Goal: Information Seeking & Learning: Learn about a topic

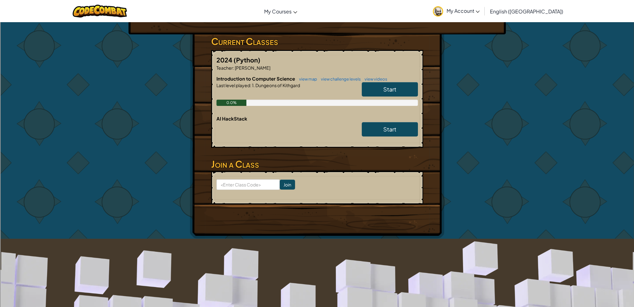
scroll to position [62, 0]
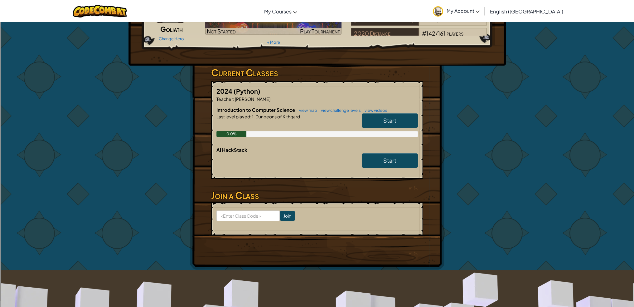
click at [388, 120] on span "Start" at bounding box center [389, 120] width 13 height 7
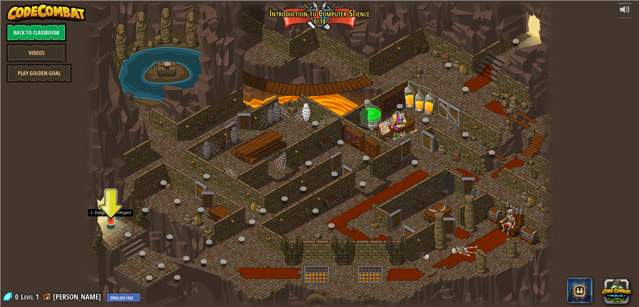
click at [112, 216] on img at bounding box center [110, 206] width 13 height 29
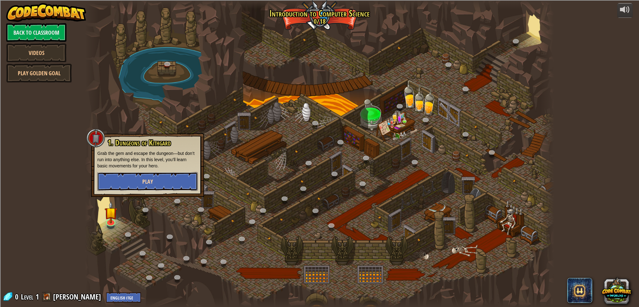
click at [138, 175] on button "Play" at bounding box center [147, 181] width 100 height 19
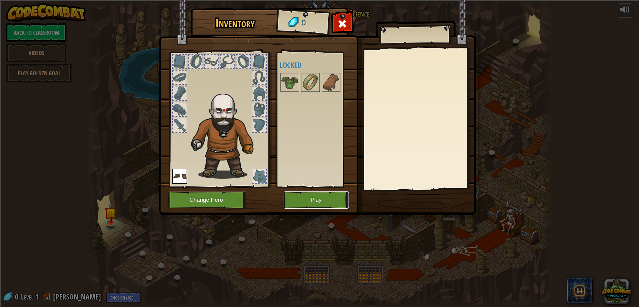
click at [320, 203] on button "Play" at bounding box center [316, 199] width 65 height 17
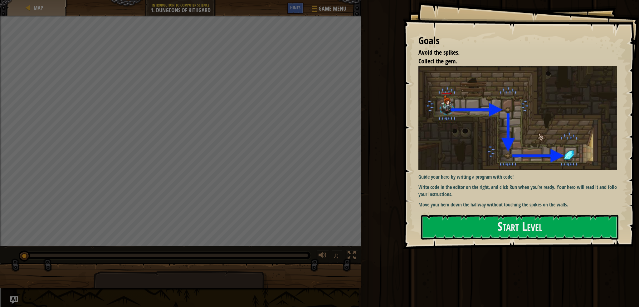
drag, startPoint x: 481, startPoint y: 201, endPoint x: 477, endPoint y: 207, distance: 7.6
click at [479, 204] on p "Move your hero down the hallway without touching the spikes on the walls." at bounding box center [519, 204] width 203 height 7
click at [471, 232] on button "Start Level" at bounding box center [519, 227] width 197 height 25
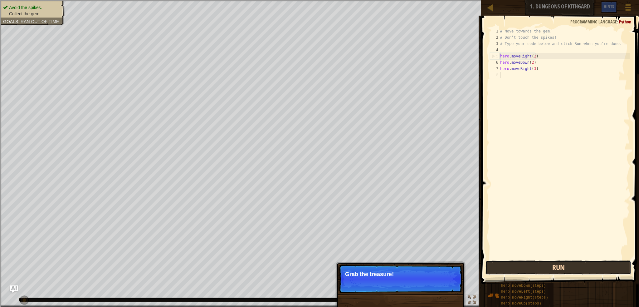
click at [515, 264] on button "Run" at bounding box center [558, 267] width 146 height 14
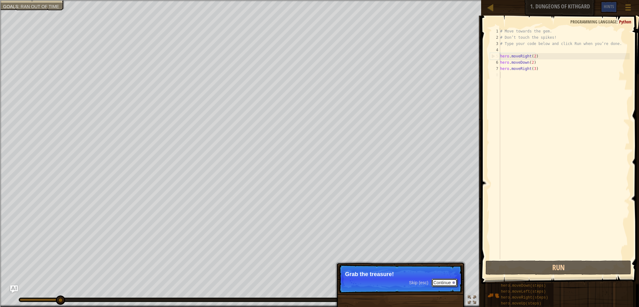
click at [450, 281] on button "Continue" at bounding box center [444, 282] width 26 height 8
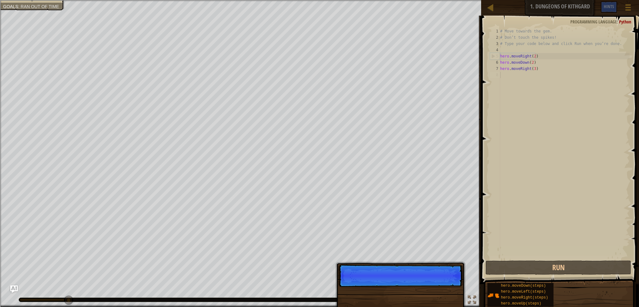
scroll to position [3, 0]
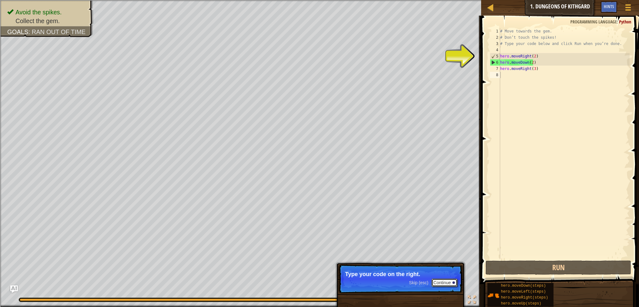
click at [439, 282] on button "Continue" at bounding box center [444, 282] width 26 height 8
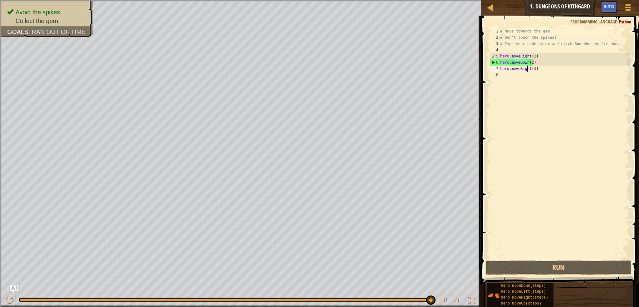
click at [527, 67] on div "# Move towards the gem. # Don’t touch the spikes! # Type your code below and cl…" at bounding box center [564, 149] width 131 height 243
click at [529, 67] on div "# Move towards the gem. # Don’t touch the spikes! # Type your code below and cl…" at bounding box center [564, 149] width 131 height 243
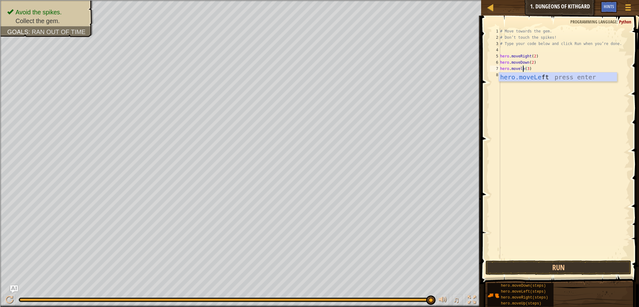
scroll to position [3, 2]
click at [540, 67] on div "# Move towards the gem. # Don’t touch the spikes! # Type your code below and cl…" at bounding box center [564, 149] width 131 height 243
type textarea "hero.moveLeft(3)"
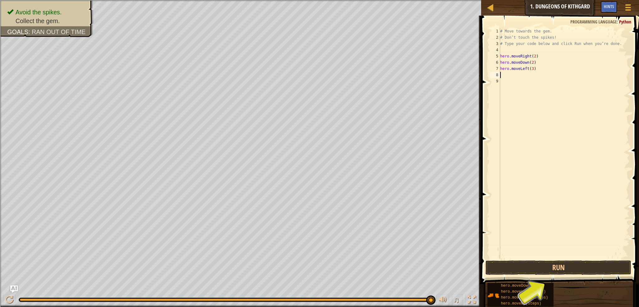
scroll to position [3, 0]
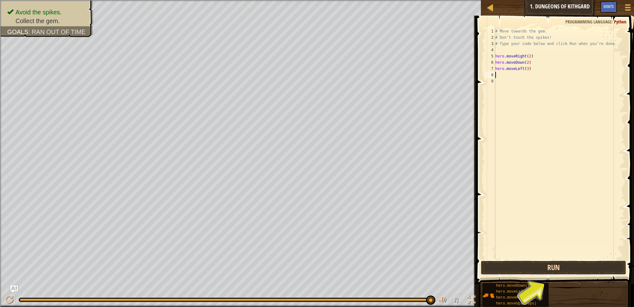
click at [521, 260] on button "Run" at bounding box center [554, 267] width 146 height 14
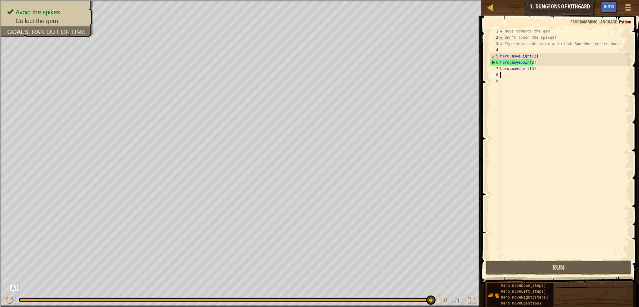
click at [532, 63] on div "# Move towards the gem. # Don’t touch the spikes! # Type your code below and cl…" at bounding box center [564, 149] width 131 height 243
type textarea "hero.moveDown(1)"
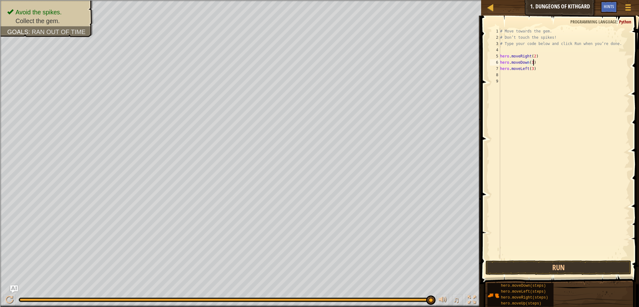
click at [527, 68] on div "# Move towards the gem. # Don’t touch the spikes! # Type your code below and cl…" at bounding box center [564, 149] width 131 height 243
click at [533, 68] on div "# Move towards the gem. # Don’t touch the spikes! # Type your code below and cl…" at bounding box center [564, 149] width 131 height 243
click at [528, 68] on div "# Move towards the gem. # Don’t touch the spikes! # Type your code below and cl…" at bounding box center [564, 149] width 131 height 243
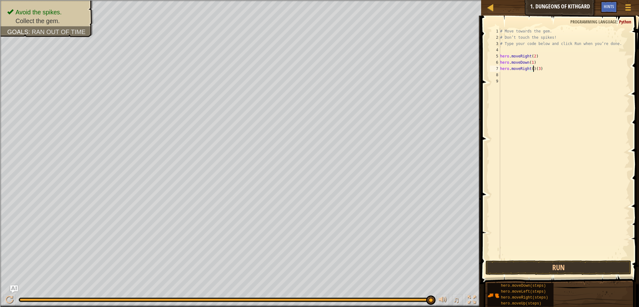
click at [539, 69] on div "# Move towards the gem. # Don’t touch the spikes! # Type your code below and cl…" at bounding box center [564, 149] width 131 height 243
click at [536, 261] on button "Run" at bounding box center [558, 267] width 146 height 14
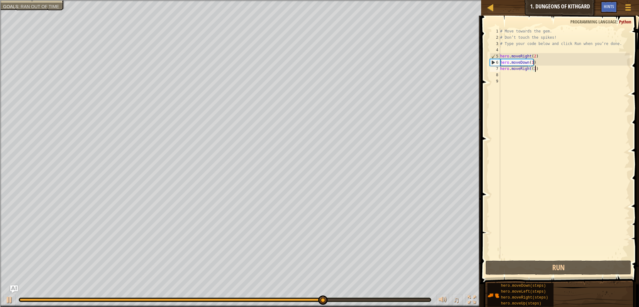
click at [532, 55] on div "# Move towards the gem. # Don’t touch the spikes! # Type your code below and cl…" at bounding box center [564, 149] width 131 height 243
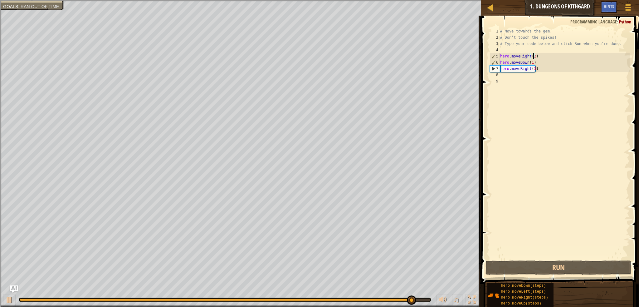
type textarea "hero.moveRight(1)"
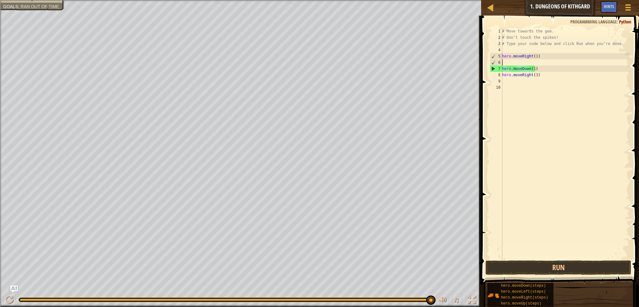
scroll to position [3, 0]
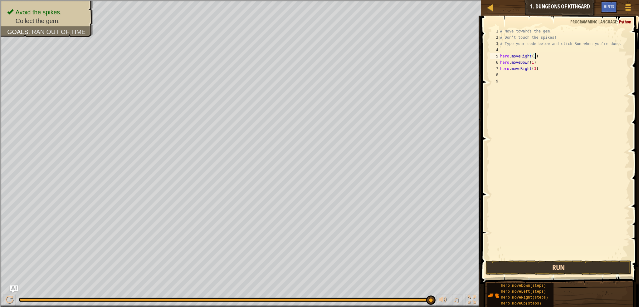
type textarea "hero.moveRight(1)"
click at [565, 264] on button "Run" at bounding box center [558, 267] width 146 height 14
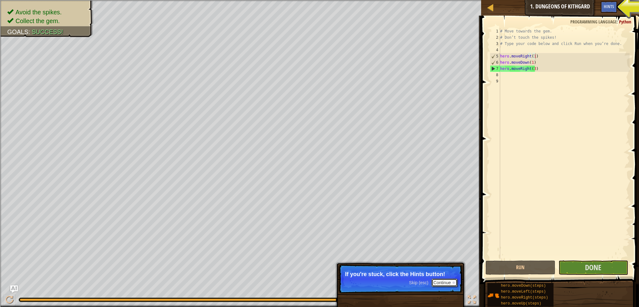
click at [452, 280] on button "Continue" at bounding box center [444, 282] width 26 height 8
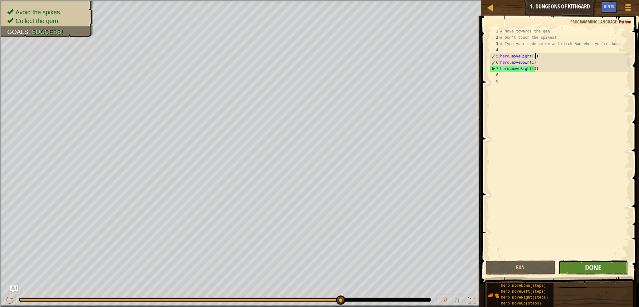
click at [579, 269] on button "Done" at bounding box center [593, 267] width 70 height 14
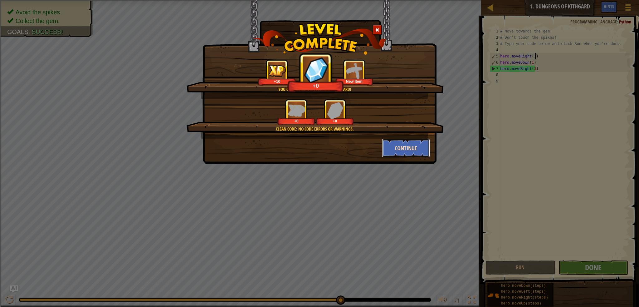
click at [411, 148] on button "Continue" at bounding box center [406, 148] width 48 height 19
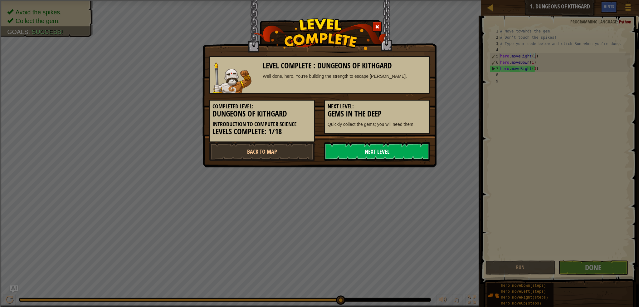
click at [396, 148] on link "Next Level" at bounding box center [377, 151] width 106 height 19
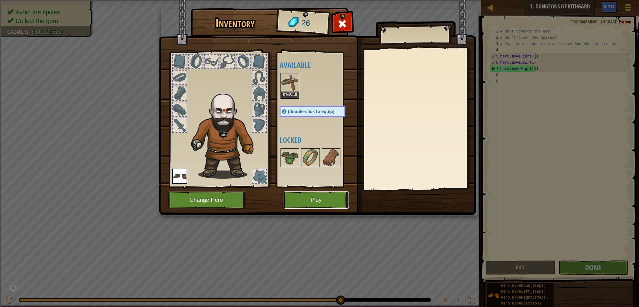
click at [331, 203] on button "Play" at bounding box center [316, 199] width 65 height 17
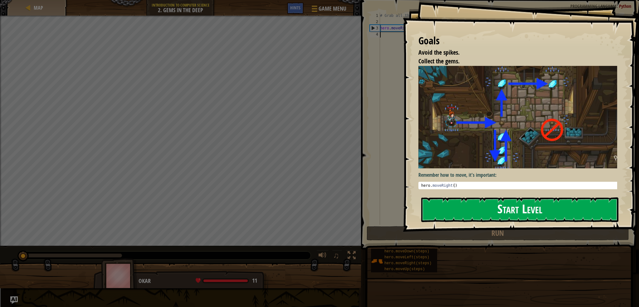
click at [546, 199] on button "Start Level" at bounding box center [519, 209] width 197 height 25
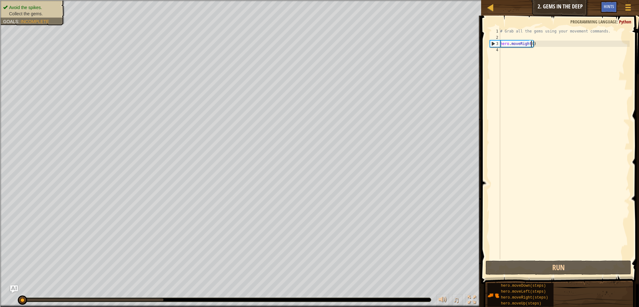
click at [531, 41] on div "# Grab all the gems using your movement commands. hero . moveRight ( )" at bounding box center [564, 149] width 131 height 243
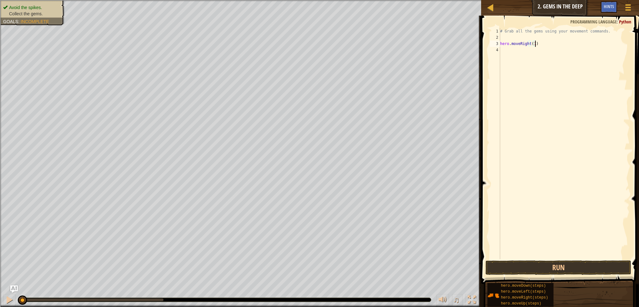
click at [544, 46] on div "# Grab all the gems using your movement commands. hero . moveRight ( 1 )" at bounding box center [564, 149] width 131 height 243
drag, startPoint x: 535, startPoint y: 43, endPoint x: 533, endPoint y: 46, distance: 4.1
click at [533, 46] on div "# Grab all the gems using your movement commands. hero . moveRight ( 1 )" at bounding box center [564, 149] width 131 height 243
type textarea "hero.moveRight(1)"
click at [569, 269] on button "Run" at bounding box center [558, 267] width 146 height 14
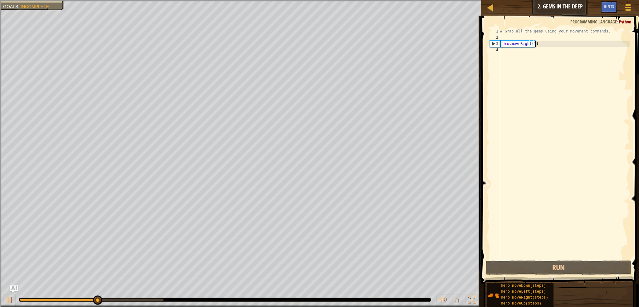
click at [545, 45] on div "# Grab all the gems using your movement commands. hero . moveRight ( 1 )" at bounding box center [564, 149] width 131 height 243
click at [541, 48] on div "# Grab all the gems using your movement commands. hero . moveRight ( 1 )" at bounding box center [564, 149] width 131 height 243
click at [511, 51] on div "# Grab all the gems using your movement commands. hero . moveRight ( 1 )" at bounding box center [564, 149] width 131 height 243
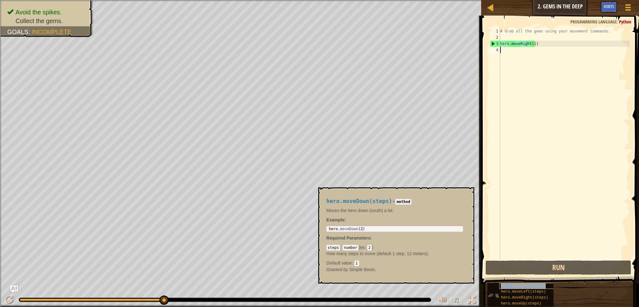
click at [529, 285] on span "hero.moveDown(steps)" at bounding box center [523, 285] width 45 height 4
type textarea "hero.moveDown(2)"
drag, startPoint x: 403, startPoint y: 228, endPoint x: 322, endPoint y: 226, distance: 81.1
click at [322, 226] on div "hero.moveDown(steps) - method Moves the hero down (south) a bit. Example : hero…" at bounding box center [394, 235] width 145 height 86
click at [502, 51] on div "# Grab all the gems using your movement commands. hero . moveRight ( 1 )" at bounding box center [564, 149] width 131 height 243
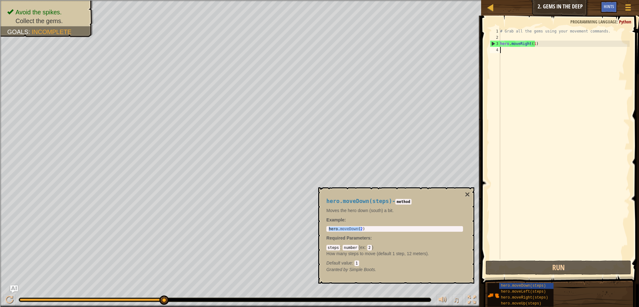
paste textarea "hero.moveDown(2)"
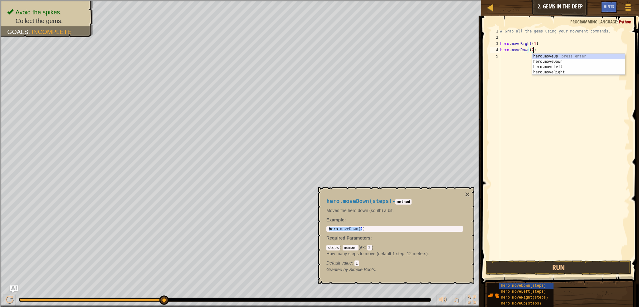
click at [530, 51] on div "# Grab all the gems using your movement commands. hero . moveRight ( 1 ) hero .…" at bounding box center [564, 149] width 131 height 243
type textarea "hero.moveDown(2)"
click at [544, 49] on div "# Grab all the gems using your movement commands. hero . moveRight ( 1 ) hero .…" at bounding box center [564, 149] width 131 height 243
click at [520, 57] on div "# Grab all the gems using your movement commands. hero . moveRight ( 1 ) hero .…" at bounding box center [564, 149] width 131 height 243
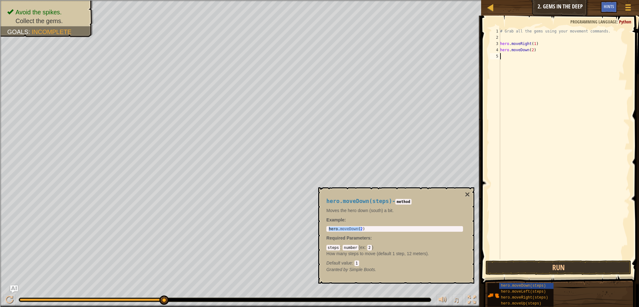
scroll to position [3, 0]
click at [539, 292] on span "hero.moveLeft(steps)" at bounding box center [523, 291] width 45 height 4
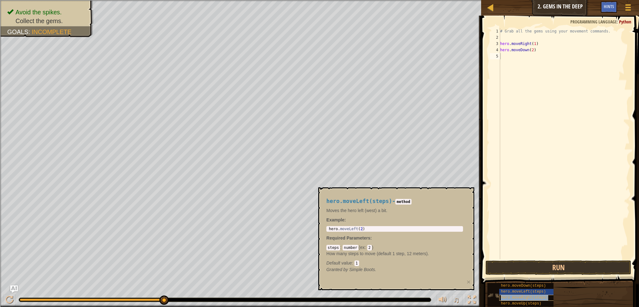
click at [535, 297] on span "hero.moveRight(steps)" at bounding box center [524, 297] width 47 height 4
click at [535, 300] on div "hero.moveUp(steps)" at bounding box center [531, 303] width 64 height 6
type textarea "hero.moveUp(2)"
drag, startPoint x: 368, startPoint y: 229, endPoint x: 324, endPoint y: 228, distance: 43.7
click at [324, 228] on div "hero.moveUp(steps) - method Moves the hero up (north) a bit. Example : hero.mov…" at bounding box center [394, 235] width 145 height 86
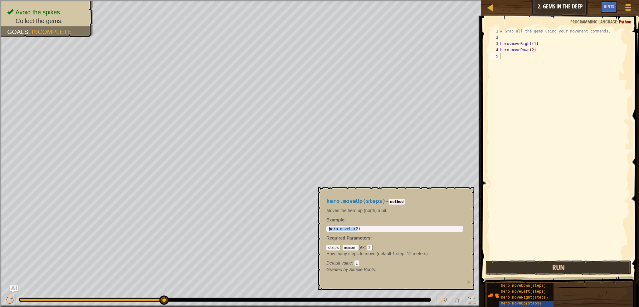
type textarea "hero.moveDown(2)"
click at [564, 51] on div "# Grab all the gems using your movement commands. hero . moveRight ( 1 ) hero .…" at bounding box center [564, 149] width 131 height 243
click at [525, 61] on div "# Grab all the gems using your movement commands. hero . moveRight ( 1 ) hero .…" at bounding box center [564, 149] width 131 height 243
paste textarea "hero.moveUp(2)"
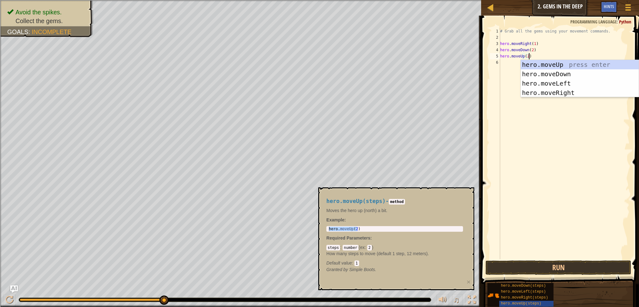
click at [527, 56] on div "# Grab all the gems using your movement commands. hero . moveRight ( 1 ) hero .…" at bounding box center [564, 149] width 131 height 243
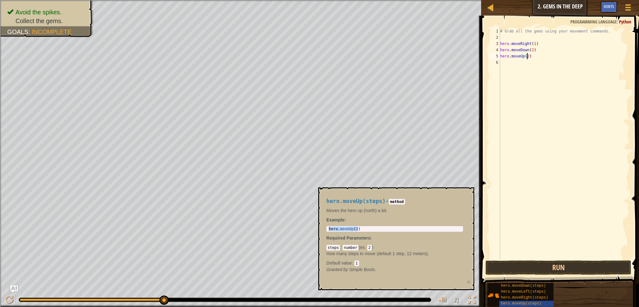
scroll to position [3, 2]
type textarea "hero.moveUp(3)"
click at [537, 56] on div "# Grab all the gems using your movement commands. hero . moveRight ( 1 ) hero .…" at bounding box center [564, 149] width 131 height 243
click at [529, 60] on div "# Grab all the gems using your movement commands. hero . moveRight ( 1 ) hero .…" at bounding box center [564, 149] width 131 height 243
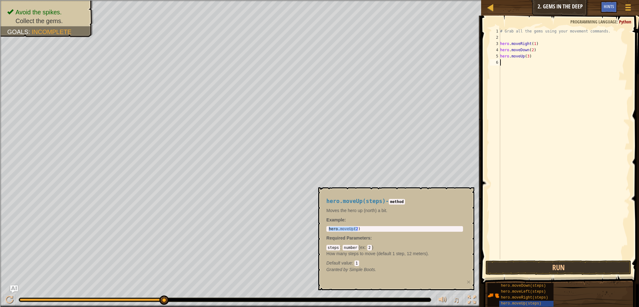
scroll to position [3, 0]
drag, startPoint x: 541, startPoint y: 44, endPoint x: 498, endPoint y: 42, distance: 43.4
click at [498, 42] on div "1 2 3 4 5 6 # Grab all the gems using your movement commands. hero . moveRight …" at bounding box center [559, 143] width 141 height 231
type textarea "hero.moveRight(1)"
click at [504, 62] on div "# Grab all the gems using your movement commands. hero . moveRight ( 1 ) hero .…" at bounding box center [564, 149] width 131 height 243
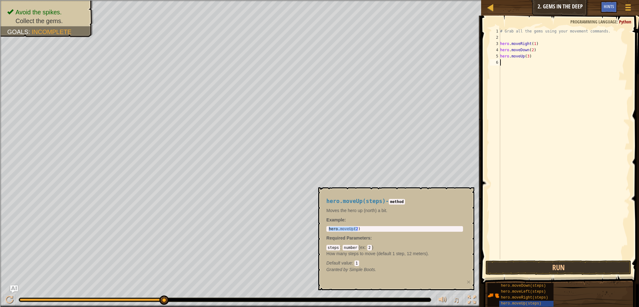
paste textarea "hero.moveRight(1)"
type textarea "hero.moveRight(1)"
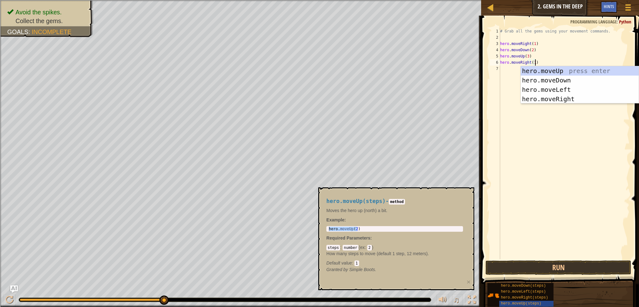
click at [532, 63] on div "# Grab all the gems using your movement commands. hero . moveRight ( 1 ) hero .…" at bounding box center [564, 149] width 131 height 243
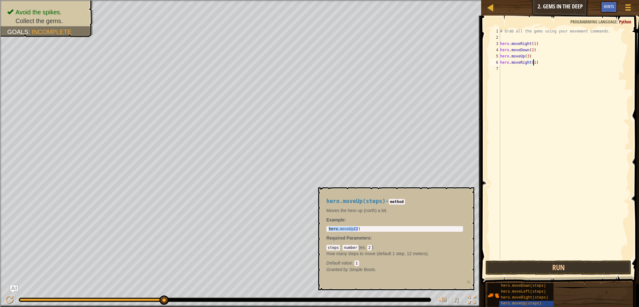
click at [539, 61] on div "# Grab all the gems using your movement commands. hero . moveRight ( 1 ) hero .…" at bounding box center [564, 149] width 131 height 243
click at [532, 72] on div "# Grab all the gems using your movement commands. hero . moveRight ( 1 ) hero .…" at bounding box center [564, 149] width 131 height 243
drag, startPoint x: 536, startPoint y: 48, endPoint x: 496, endPoint y: 51, distance: 39.7
click at [496, 51] on div "1 2 3 4 5 6 7 # Grab all the gems using your movement commands. hero . moveRigh…" at bounding box center [559, 143] width 141 height 231
click at [552, 64] on div "# Grab all the gems using your movement commands. hero . moveRight ( 1 ) C hero…" at bounding box center [564, 149] width 131 height 243
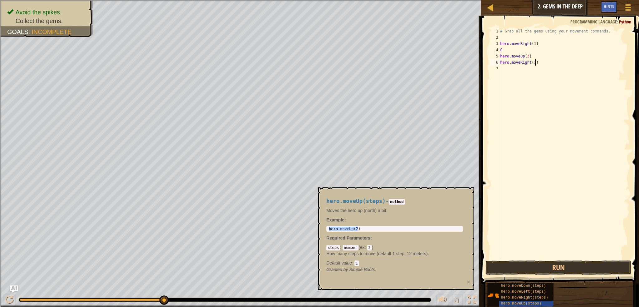
type textarea "hero.moveRight(1)"
click at [548, 71] on div "# Grab all the gems using your movement commands. hero . moveRight ( 1 ) C hero…" at bounding box center [564, 149] width 131 height 243
click at [534, 268] on button "Run" at bounding box center [558, 267] width 146 height 14
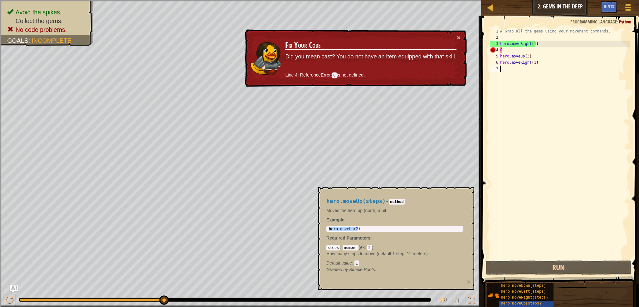
click at [530, 51] on div "# Grab all the gems using your movement commands. hero . moveRight ( 1 ) C hero…" at bounding box center [564, 149] width 131 height 243
type textarea "C"
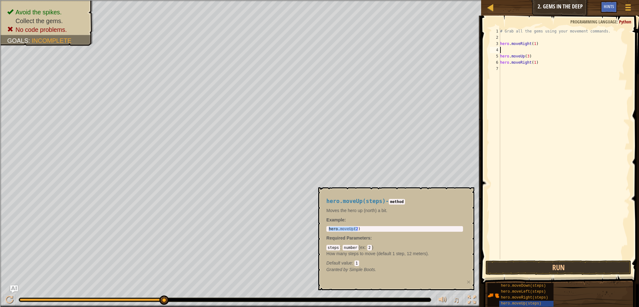
type textarea "hero.moveRight(1)"
click at [571, 264] on button "Run" at bounding box center [558, 267] width 146 height 14
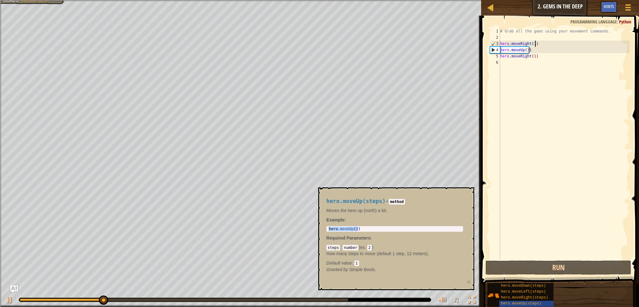
click at [533, 47] on div "# Grab all the gems using your movement commands. hero . moveRight ( 1 ) hero .…" at bounding box center [564, 149] width 131 height 243
click at [536, 43] on div "# Grab all the gems using your movement commands. hero . moveRight ( 1 ) hero .…" at bounding box center [564, 149] width 131 height 243
click at [541, 42] on div "# Grab all the gems using your movement commands. hero . moveRight ( 1 ) hero .…" at bounding box center [564, 149] width 131 height 243
click at [535, 58] on div "# Grab all the gems using your movement commands. hero . moveRight ( 1 ) hero .…" at bounding box center [564, 149] width 131 height 243
click at [526, 49] on div "# Grab all the gems using your movement commands. hero . moveRight ( 1 ) hero .…" at bounding box center [564, 149] width 131 height 243
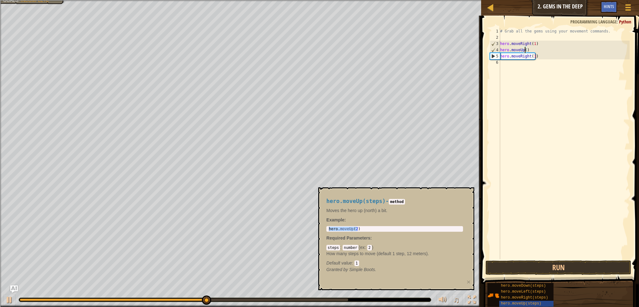
type textarea "hero.moveUp(1)"
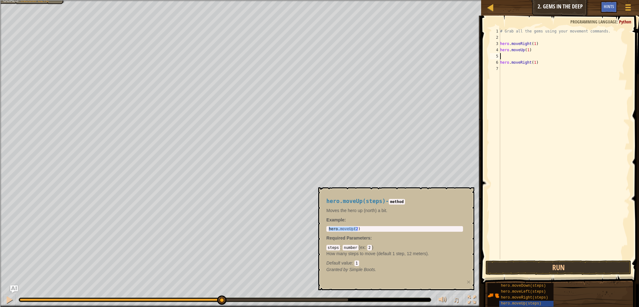
click at [521, 58] on div "# Grab all the gems using your movement commands. hero . moveRight ( 1 ) hero .…" at bounding box center [564, 149] width 131 height 243
click at [530, 46] on div "# Grab all the gems using your movement commands. hero . moveRight ( 1 ) hero .…" at bounding box center [564, 149] width 131 height 243
type textarea "hero.moveRight(1)"
click at [542, 41] on div "# Grab all the gems using your movement commands. hero . moveRight ( 1 ) hero .…" at bounding box center [564, 149] width 131 height 243
click at [518, 35] on div "# Grab all the gems using your movement commands. hero . moveRight ( 1 ) hero .…" at bounding box center [564, 149] width 131 height 243
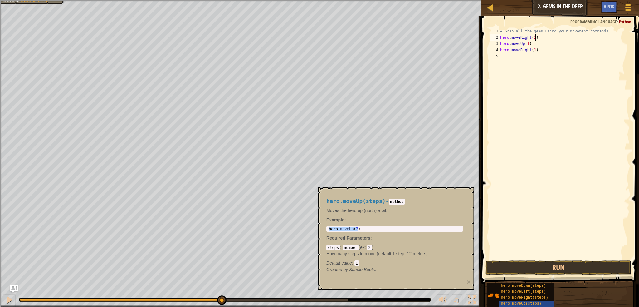
click at [539, 36] on div "# Grab all the gems using your movement commands. hero . moveRight ( 1 ) hero .…" at bounding box center [564, 149] width 131 height 243
type textarea "hero.moveRight(1)"
click at [525, 287] on span "hero.moveDown(steps)" at bounding box center [523, 285] width 45 height 4
click at [519, 46] on div "# Grab all the gems using your movement commands. hero . moveRight ( 1 ) hero .…" at bounding box center [564, 149] width 131 height 243
paste textarea "hero.moveRight(1)"
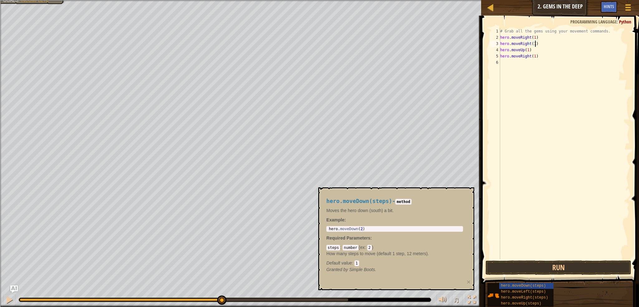
click at [529, 43] on div "# Grab all the gems using your movement commands. hero . moveRight ( 1 ) hero .…" at bounding box center [564, 149] width 131 height 243
click at [543, 41] on div "# Grab all the gems using your movement commands. hero . moveRight ( 1 ) hero .…" at bounding box center [564, 149] width 131 height 243
click at [543, 265] on button "Run" at bounding box center [558, 267] width 146 height 14
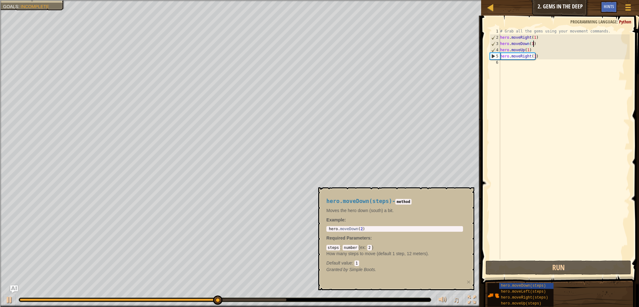
click at [557, 54] on div "# Grab all the gems using your movement commands. hero . moveRight ( 1 ) hero .…" at bounding box center [564, 149] width 131 height 243
type textarea "hero.moveRight(1)"
click at [546, 66] on div "# Grab all the gems using your movement commands. hero . moveRight ( 1 ) hero .…" at bounding box center [564, 149] width 131 height 243
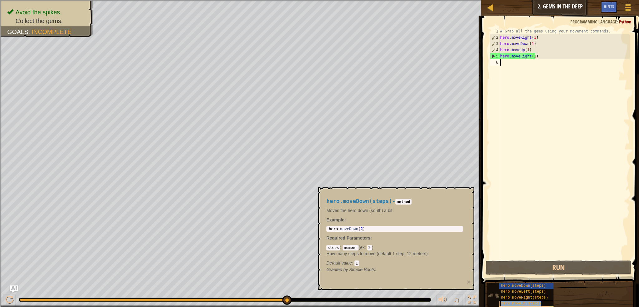
click at [526, 303] on span "hero.moveUp(steps)" at bounding box center [521, 303] width 41 height 4
click at [382, 231] on div "1 hero . moveUp ( 2 ) ההההההההההההההההההההההההההההההההההההההההההההההההההההההההה…" at bounding box center [394, 229] width 137 height 6
type textarea "hero.moveUp(2)"
click at [387, 227] on div "hero . moveUp ( 2 )" at bounding box center [395, 232] width 134 height 13
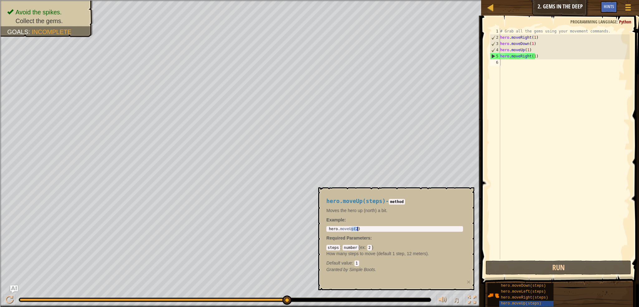
click at [379, 228] on div "hero . moveUp ( 2 )" at bounding box center [395, 228] width 134 height 4
drag, startPoint x: 379, startPoint y: 228, endPoint x: 324, endPoint y: 230, distance: 54.6
click at [324, 230] on div "hero.moveUp(steps) - method Moves the hero up (north) a bit. Example : hero.mov…" at bounding box center [394, 235] width 145 height 86
click at [540, 67] on div "# Grab all the gems using your movement commands. hero . moveRight ( 1 ) hero .…" at bounding box center [564, 149] width 131 height 243
paste textarea "hero.moveUp(2)"
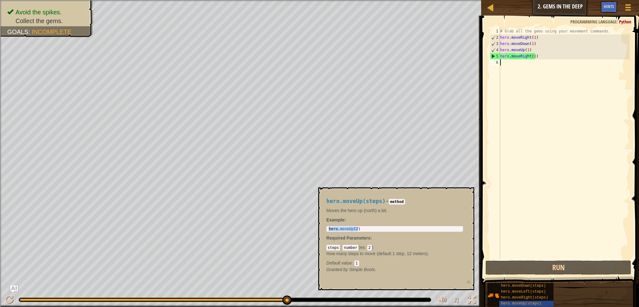
type textarea "hero.moveUp(2)"
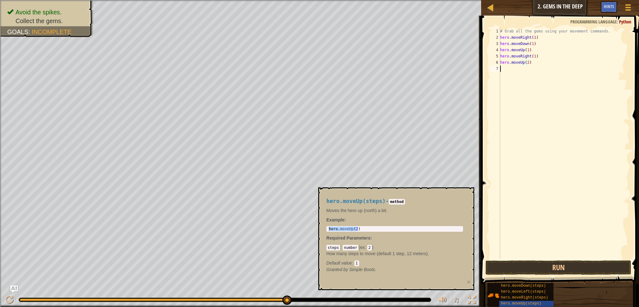
click at [528, 129] on div "# Grab all the gems using your movement commands. hero . moveRight ( 1 ) hero .…" at bounding box center [564, 149] width 131 height 243
click at [520, 292] on span "hero.moveLeft(steps)" at bounding box center [523, 291] width 45 height 4
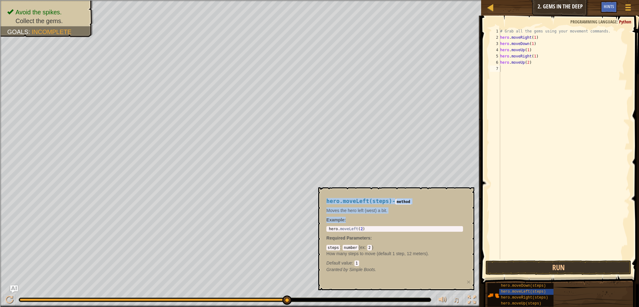
click at [252, 48] on body "Map Introduction to Computer Science 2. Gems in the Deep Game Menu Done Hints 1…" at bounding box center [319, 24] width 639 height 48
type textarea "hero.moveLeft(2)"
click at [376, 228] on div "hero . moveLeft ( 2 )" at bounding box center [395, 232] width 134 height 13
drag, startPoint x: 371, startPoint y: 228, endPoint x: 327, endPoint y: 231, distance: 44.1
click at [327, 231] on div "hero.moveLeft(2) 1 hero . moveLeft ( 2 ) הההההההההההההההההההההההההההההההההההההה…" at bounding box center [394, 229] width 137 height 6
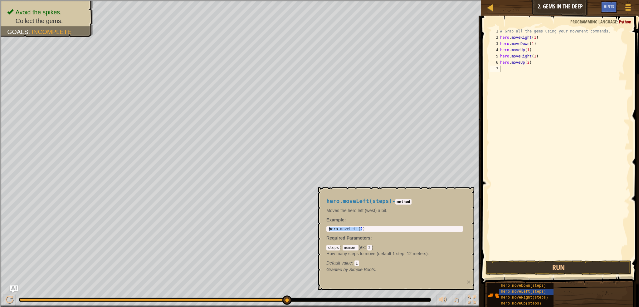
click at [517, 69] on div "# Grab all the gems using your movement commands. hero . moveRight ( 1 ) hero .…" at bounding box center [564, 149] width 131 height 243
paste textarea "hero.moveLeft(2)"
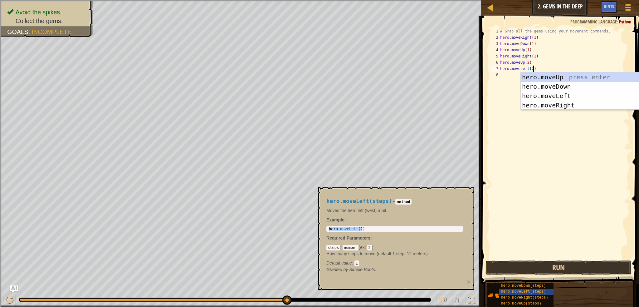
click at [530, 69] on div "# Grab all the gems using your movement commands. hero . moveRight ( 1 ) hero .…" at bounding box center [564, 149] width 131 height 243
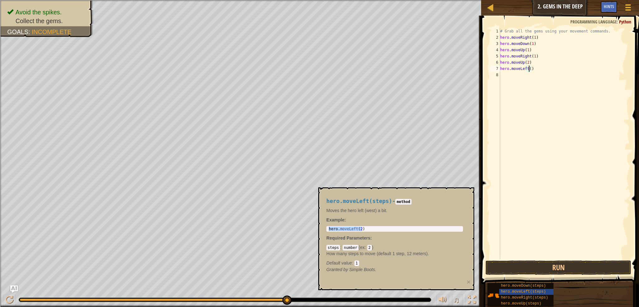
scroll to position [3, 2]
click at [527, 60] on div "# Grab all the gems using your movement commands. hero . moveRight ( 1 ) hero .…" at bounding box center [564, 149] width 131 height 243
drag, startPoint x: 538, startPoint y: 56, endPoint x: 499, endPoint y: 58, distance: 39.4
click at [499, 58] on div "hero.moveUp(1) 1 2 3 4 5 6 7 8 # Grab all the gems using your movement commands…" at bounding box center [559, 143] width 141 height 231
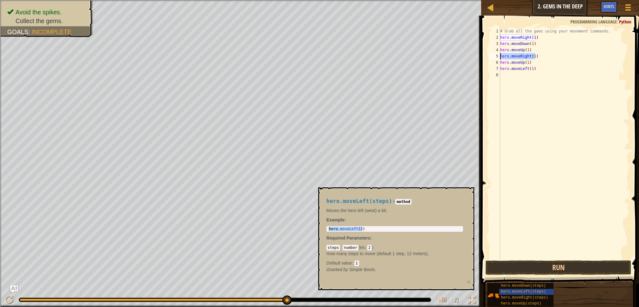
type textarea "hero.moveRight(1)"
click at [517, 84] on div "# Grab all the gems using your movement commands. hero . moveRight ( 1 ) hero .…" at bounding box center [564, 149] width 131 height 243
paste textarea "hero.moveRight(1)"
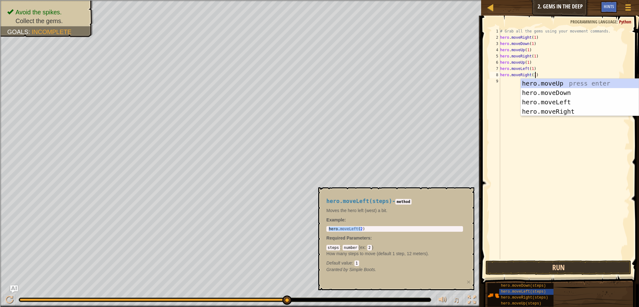
type textarea "hero.moveRight(1)"
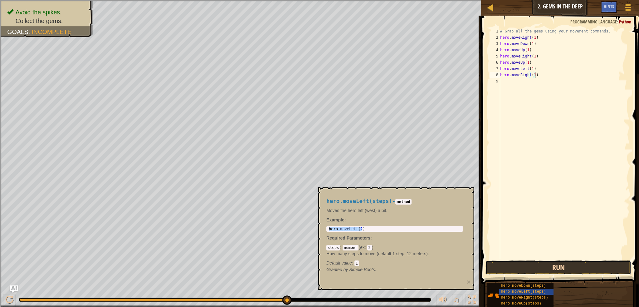
click at [553, 268] on button "Run" at bounding box center [558, 267] width 146 height 14
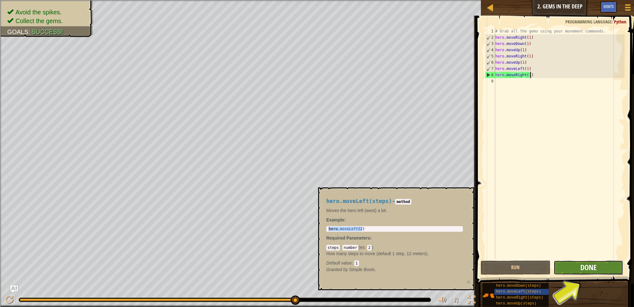
click at [590, 267] on span "Done" at bounding box center [588, 267] width 16 height 10
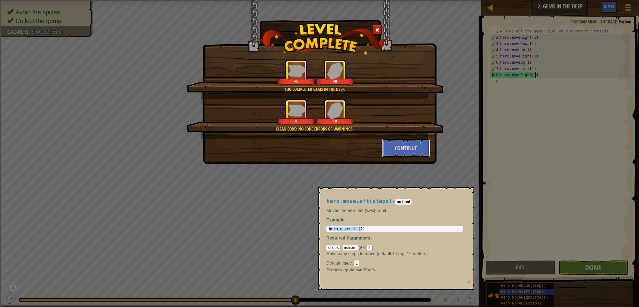
click at [408, 146] on button "Continue" at bounding box center [406, 148] width 48 height 19
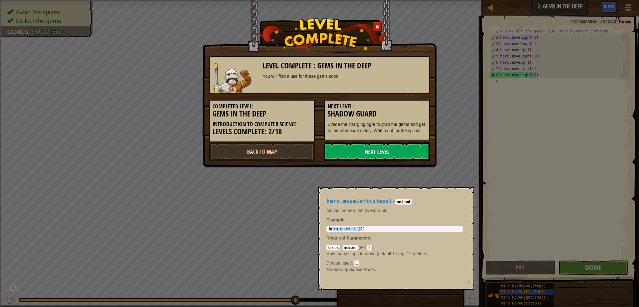
click at [407, 148] on link "Next Level" at bounding box center [377, 151] width 106 height 19
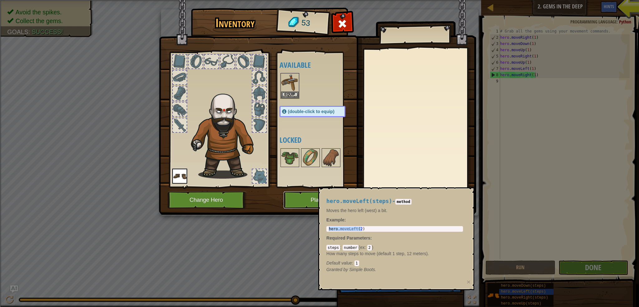
click at [293, 195] on button "Play" at bounding box center [316, 199] width 65 height 17
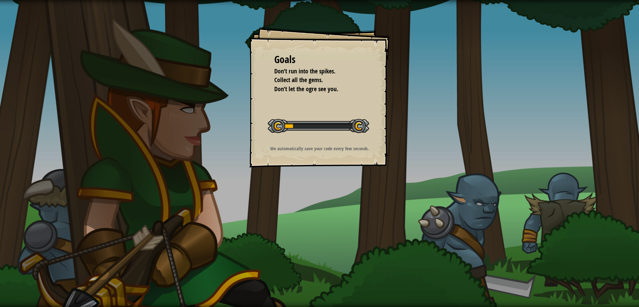
click at [392, 179] on div "Goals Don’t run into the spikes. Collect all the gems. Don’t let the ogre see y…" at bounding box center [319, 153] width 639 height 307
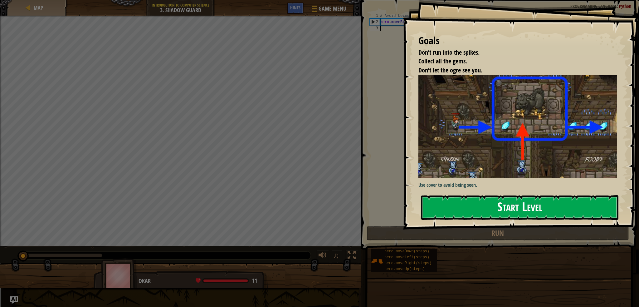
click at [454, 133] on div "Goals Don’t run into the spikes. Collect all the gems. Don’t let the ogre see y…" at bounding box center [521, 114] width 236 height 229
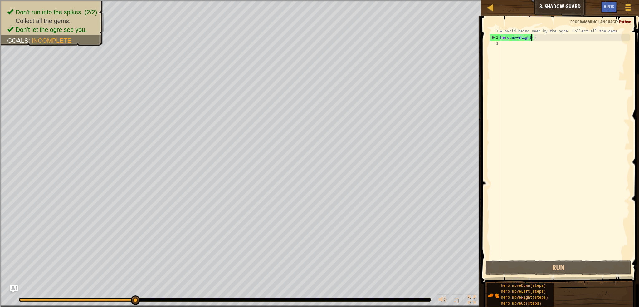
click at [532, 36] on div "# Avoid being seen by the ogre. Collect all the gems. hero . moveRight ( )" at bounding box center [564, 149] width 131 height 243
type textarea "hero.moveRight(5)"
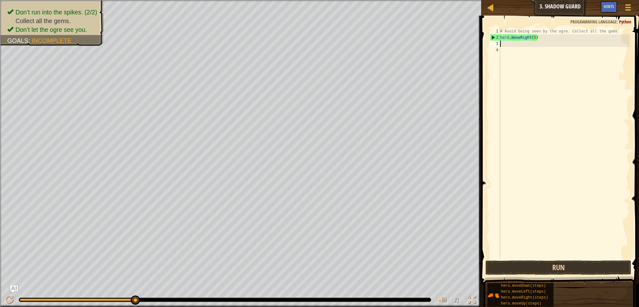
scroll to position [3, 0]
click at [568, 262] on button "Run" at bounding box center [558, 267] width 146 height 14
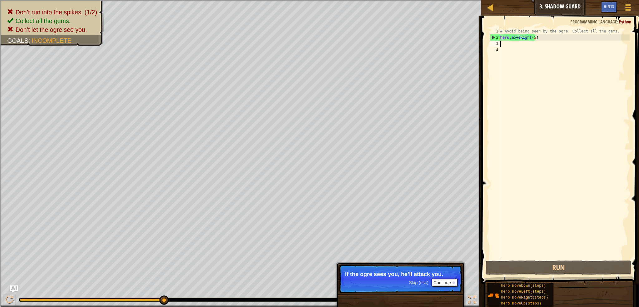
click at [542, 41] on div "# Avoid being seen by the ogre. Collect all the gems. hero . moveRight ( 5 )" at bounding box center [564, 149] width 131 height 243
click at [540, 38] on div "# Avoid being seen by the ogre. Collect all the gems. hero . moveRight ( 5 )" at bounding box center [564, 149] width 131 height 243
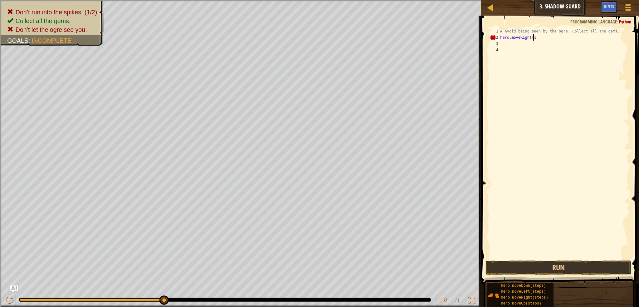
scroll to position [3, 2]
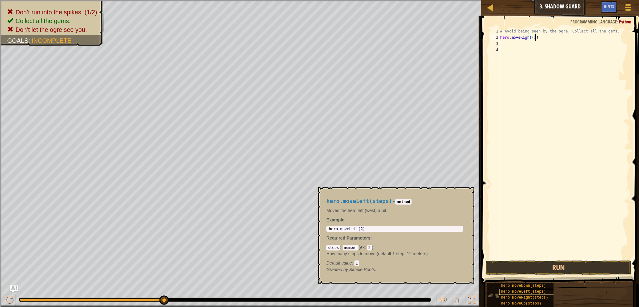
type textarea "hero.moveRight(1)"
click at [548, 291] on div "hero.moveLeft(steps)" at bounding box center [531, 292] width 64 height 6
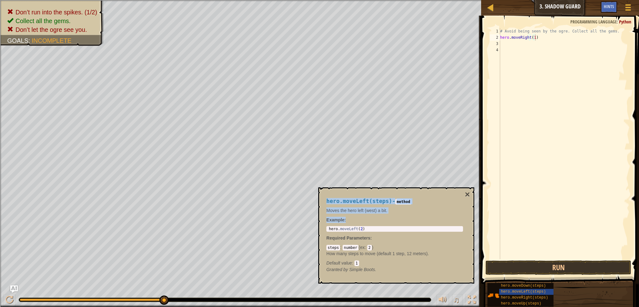
drag, startPoint x: 387, startPoint y: 226, endPoint x: 338, endPoint y: 226, distance: 48.7
click at [334, 226] on div "1 hero . moveLeft ( 2 ) ההההההההההההההההההההההההההההההההההההההההההההההההההההההה…" at bounding box center [394, 229] width 137 height 6
type textarea "hero.moveLeft(2)"
click at [365, 227] on div "hero . moveLeft ( 2 )" at bounding box center [395, 232] width 134 height 13
click at [315, 48] on body "Map Introduction to Computer Science 3. Shadow Guard Game Menu Done Hints 1 ההה…" at bounding box center [319, 24] width 639 height 48
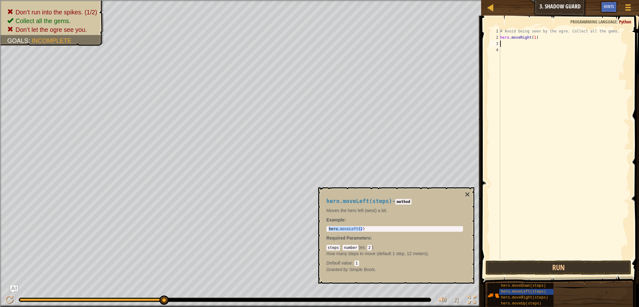
click at [510, 43] on div "# Avoid being seen by the ogre. Collect all the gems. hero . moveRight ( 1 )" at bounding box center [564, 149] width 131 height 243
paste textarea "hero.moveLeft(2)"
click at [530, 44] on div "# Avoid being seen by the ogre. Collect all the gems. hero . moveRight ( 1 ) he…" at bounding box center [564, 149] width 131 height 243
type textarea "hero.moveLeft(1)"
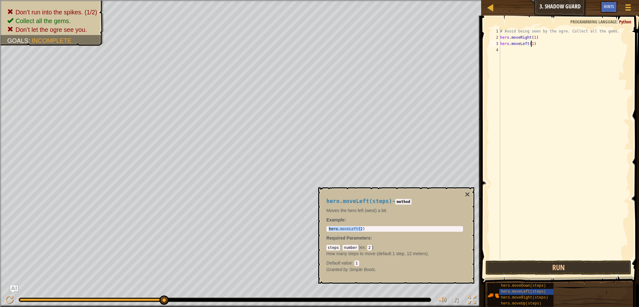
scroll to position [3, 2]
click at [528, 53] on div "# Avoid being seen by the ogre. Collect all the gems. hero . moveRight ( 1 ) he…" at bounding box center [564, 149] width 131 height 243
drag, startPoint x: 544, startPoint y: 37, endPoint x: 499, endPoint y: 40, distance: 45.3
click at [499, 40] on div "1 2 3 4 # Avoid being seen by the ogre. Collect all the gems. hero . moveRight …" at bounding box center [559, 143] width 141 height 231
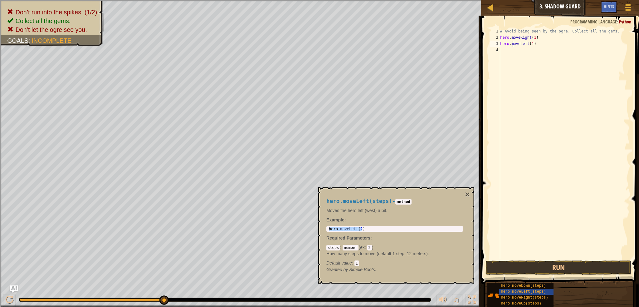
click at [513, 46] on div "# Avoid being seen by the ogre. Collect all the gems. hero . moveRight ( 1 ) he…" at bounding box center [564, 149] width 131 height 243
type textarea "hero.moveLeft(1)"
click at [510, 49] on div "# Avoid being seen by the ogre. Collect all the gems. hero . moveRight ( 1 ) he…" at bounding box center [564, 149] width 131 height 243
paste textarea "hero.moveRight(1)"
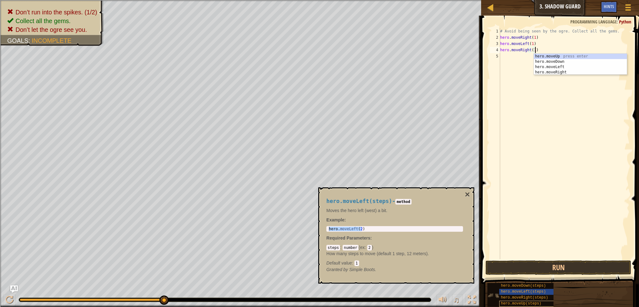
type textarea "hero.moveRight(1)"
click at [513, 304] on span "hero.moveUp(steps)" at bounding box center [521, 303] width 41 height 4
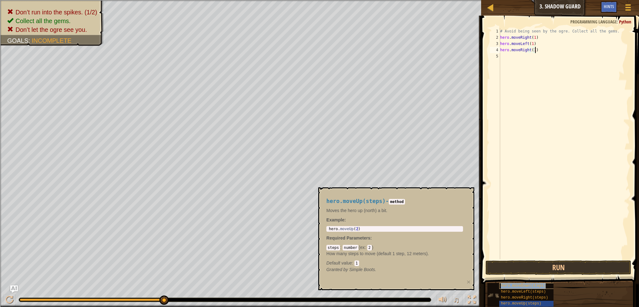
click at [525, 283] on span "hero.moveDown(steps)" at bounding box center [523, 285] width 45 height 4
type textarea "hero.moveDown(2)"
click at [297, 48] on body "Map Introduction to Computer Science 3. Shadow Guard Game Menu Done Hints 1 ההה…" at bounding box center [319, 24] width 639 height 48
click at [517, 56] on div "# Avoid being seen by the ogre. Collect all the gems. hero . moveRight ( 1 ) he…" at bounding box center [564, 149] width 131 height 243
paste textarea "hero.moveRight(1)"
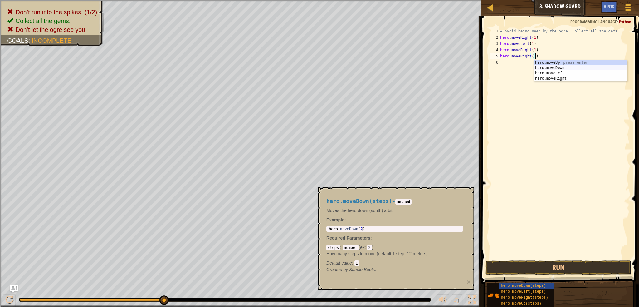
click at [542, 66] on div "hero.moveUp press enter hero.moveDown press enter hero.moveLeft press enter her…" at bounding box center [580, 76] width 93 height 32
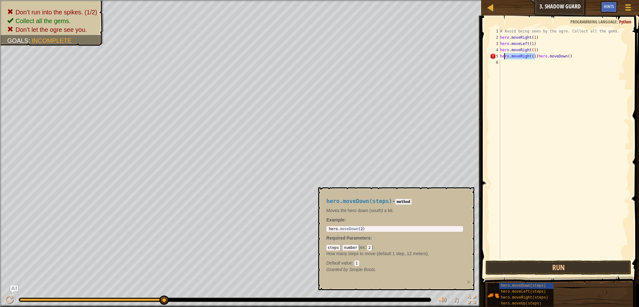
drag, startPoint x: 536, startPoint y: 55, endPoint x: 503, endPoint y: 53, distance: 32.5
click at [503, 53] on div "# Avoid being seen by the ogre. Collect all the gems. hero . moveRight ( 1 ) he…" at bounding box center [564, 149] width 131 height 243
click at [530, 56] on div "# Avoid being seen by the ogre. Collect all the gems. hero . moveRight ( 1 ) he…" at bounding box center [564, 149] width 131 height 243
drag, startPoint x: 543, startPoint y: 52, endPoint x: 543, endPoint y: 56, distance: 3.5
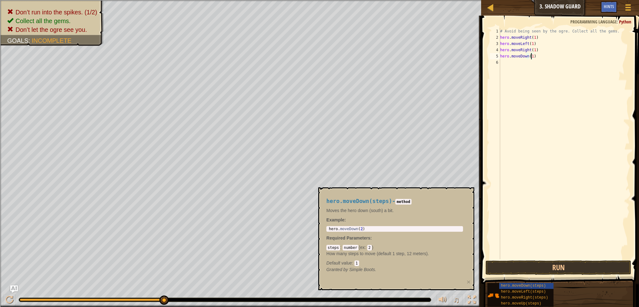
click at [543, 52] on div "# Avoid being seen by the ogre. Collect all the gems. hero . moveRight ( 1 ) he…" at bounding box center [564, 149] width 131 height 243
click at [542, 56] on div "# Avoid being seen by the ogre. Collect all the gems. hero . moveRight ( 1 ) he…" at bounding box center [564, 149] width 131 height 243
drag, startPoint x: 538, startPoint y: 37, endPoint x: 499, endPoint y: 37, distance: 38.7
click at [499, 37] on div "hero.moveDown(1) 1 2 3 4 5 6 # Avoid being seen by the ogre. Collect all the ge…" at bounding box center [559, 143] width 141 height 231
click at [507, 59] on div "# Avoid being seen by the ogre. Collect all the gems. hero . moveRight ( 1 ) he…" at bounding box center [564, 149] width 131 height 243
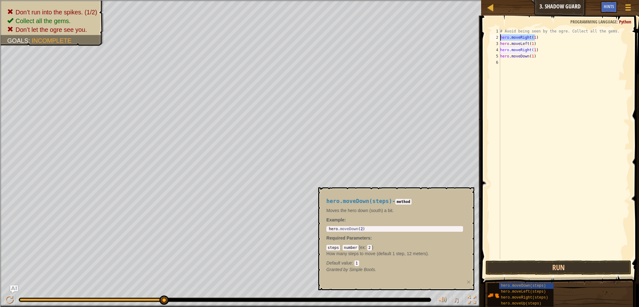
type textarea "hero.moveDown(1)"
click at [507, 60] on div "# Avoid being seen by the ogre. Collect all the gems. hero . moveRight ( 1 ) he…" at bounding box center [564, 149] width 131 height 243
paste textarea "hero.moveRight(1)"
type textarea "hero.moveRight(1)"
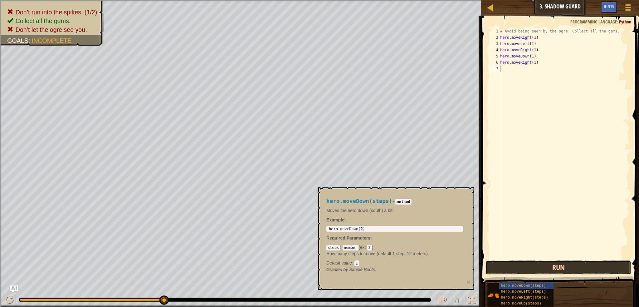
click at [588, 265] on button "Run" at bounding box center [558, 267] width 146 height 14
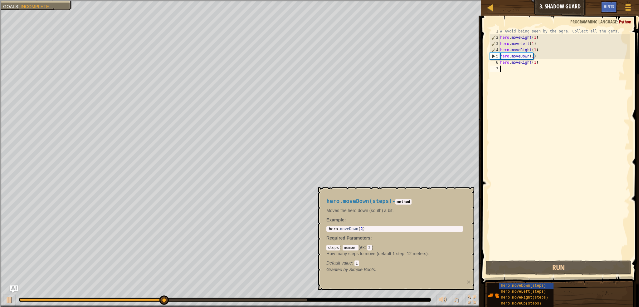
click at [534, 45] on div "# Avoid being seen by the ogre. Collect all the gems. hero . moveRight ( 1 ) he…" at bounding box center [564, 149] width 131 height 243
click at [545, 37] on div "# Avoid being seen by the ogre. Collect all the gems. hero . moveRight ( 1 ) he…" at bounding box center [564, 149] width 131 height 243
type textarea "hero.moveRight(1)"
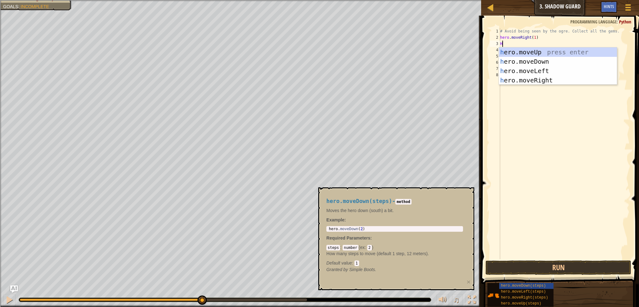
type textarea "Her"
click at [539, 53] on div "her o.moveUp press enter her o.moveDown press enter her o.moveLeft press enter …" at bounding box center [558, 75] width 118 height 56
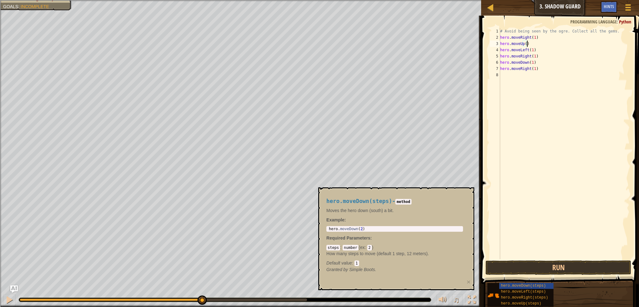
click at [527, 45] on div "# Avoid being seen by the ogre. Collect all the gems. hero . moveRight ( 1 ) he…" at bounding box center [564, 149] width 131 height 243
click at [525, 45] on div "# Avoid being seen by the ogre. Collect all the gems. hero . moveRight ( 1 ) he…" at bounding box center [564, 149] width 131 height 243
click at [544, 270] on button "Run" at bounding box center [558, 267] width 146 height 14
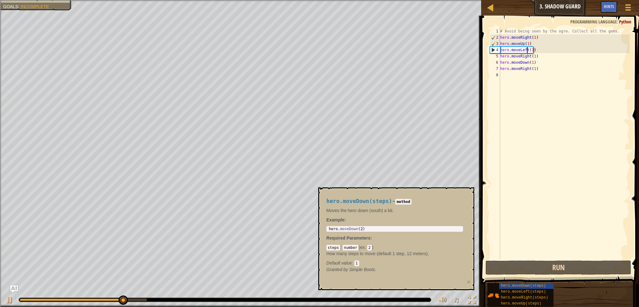
click at [526, 49] on div "# Avoid being seen by the ogre. Collect all the gems. hero . moveRight ( 1 ) he…" at bounding box center [564, 149] width 131 height 243
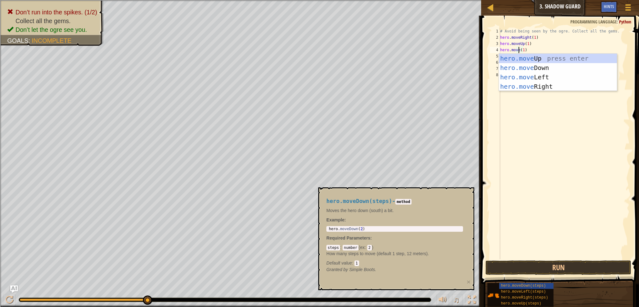
scroll to position [3, 2]
drag, startPoint x: 523, startPoint y: 90, endPoint x: 524, endPoint y: 86, distance: 3.3
click at [524, 87] on div "hero.move Up press enter hero.move Down press enter hero.move Left press enter …" at bounding box center [558, 82] width 118 height 56
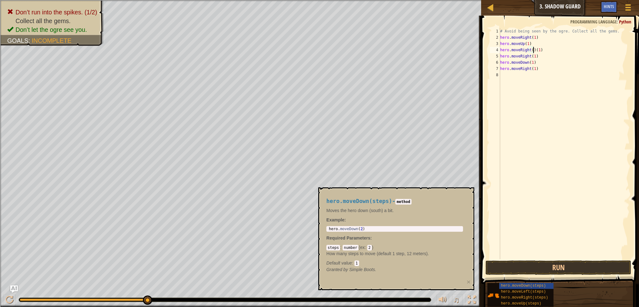
click at [526, 56] on div "# Avoid being seen by the ogre. Collect all the gems. hero . moveRight ( 1 ) he…" at bounding box center [564, 149] width 131 height 243
type textarea "hero.moveRight(1)"
click at [528, 56] on div "# Avoid being seen by the ogre. Collect all the gems. hero . moveRight ( 1 ) he…" at bounding box center [564, 149] width 131 height 243
click at [529, 56] on div "# Avoid being seen by the ogre. Collect all the gems. hero . moveRight ( 1 ) he…" at bounding box center [564, 149] width 131 height 243
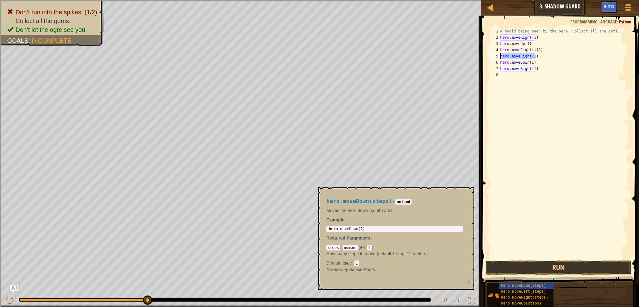
drag, startPoint x: 541, startPoint y: 56, endPoint x: 500, endPoint y: 57, distance: 40.3
click at [500, 57] on div "# Avoid being seen by the ogre. Collect all the gems. hero . moveRight ( 1 ) he…" at bounding box center [564, 149] width 131 height 243
drag, startPoint x: 537, startPoint y: 55, endPoint x: 500, endPoint y: 56, distance: 37.1
click at [500, 56] on div "hero.moveRight(1) 1 2 3 4 5 6 7 8 # Avoid being seen by the ogre. Collect all t…" at bounding box center [559, 143] width 141 height 231
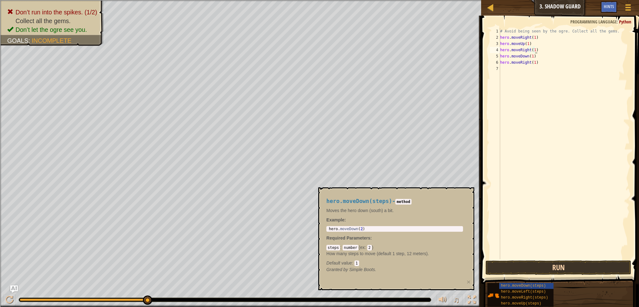
type textarea "hero.moveRight(1)"
click at [538, 270] on button "Run" at bounding box center [558, 267] width 146 height 14
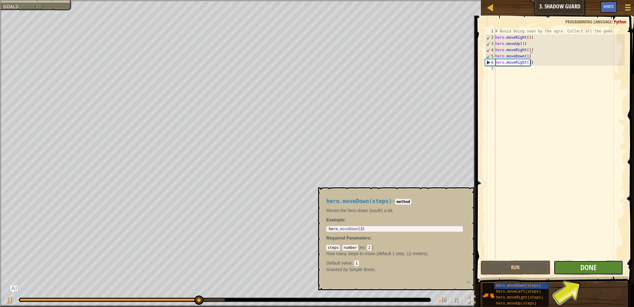
click at [611, 265] on button "Done" at bounding box center [589, 267] width 70 height 14
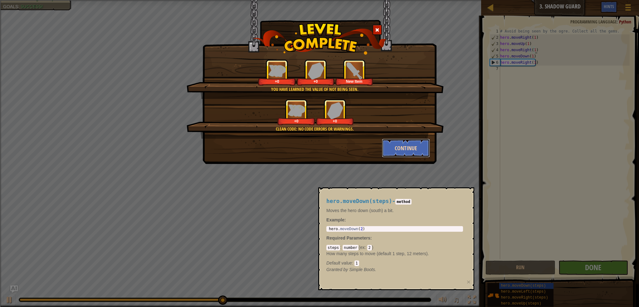
click at [411, 148] on button "Continue" at bounding box center [406, 148] width 48 height 19
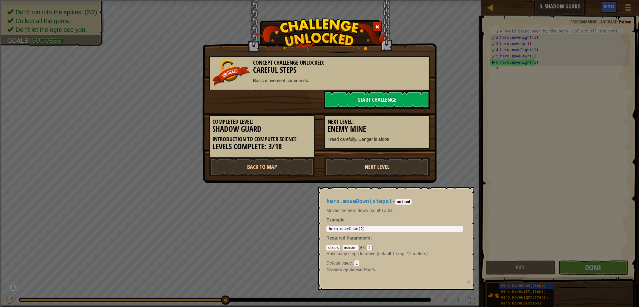
click at [393, 166] on link "Next Level" at bounding box center [377, 166] width 106 height 19
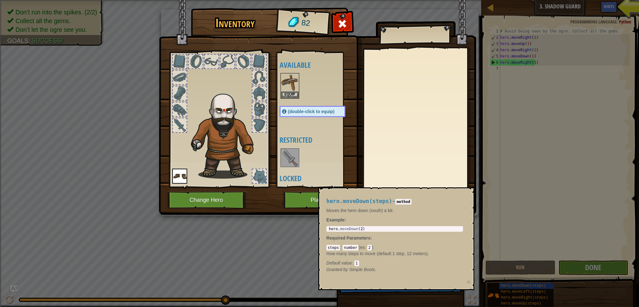
drag, startPoint x: 612, startPoint y: 11, endPoint x: 602, endPoint y: 12, distance: 10.6
click at [609, 12] on div "Inventory 82 Available Equip Equip (double-click to equip) Restricted Locked Eq…" at bounding box center [319, 153] width 639 height 307
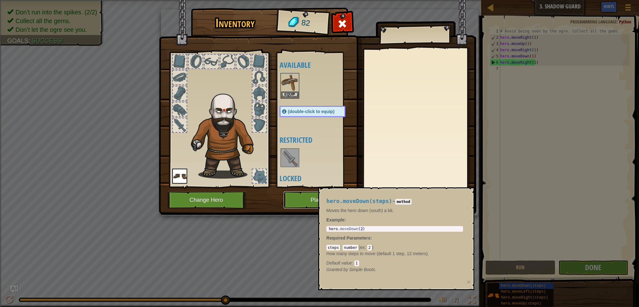
click at [305, 196] on button "Play" at bounding box center [316, 199] width 65 height 17
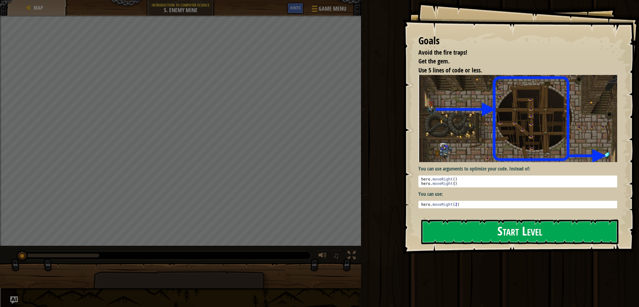
click at [470, 228] on button "Start Level" at bounding box center [519, 231] width 197 height 25
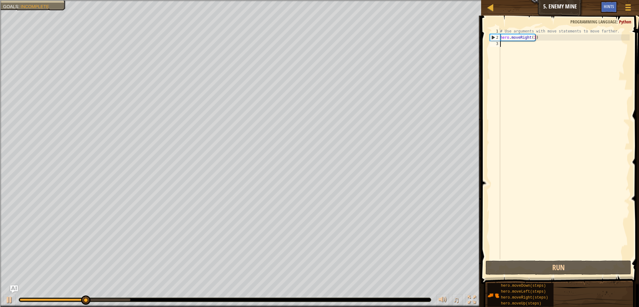
click at [510, 47] on div "# Use arguments with move statements to move farther. hero . moveRight ( 3 )" at bounding box center [564, 149] width 131 height 243
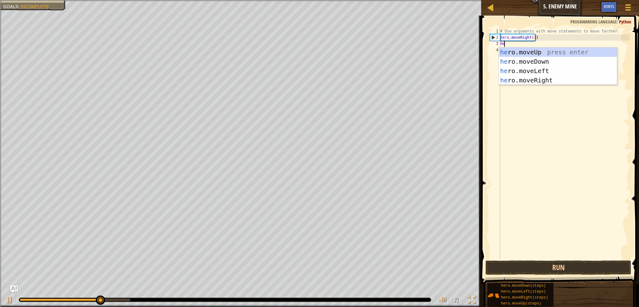
type textarea "Her"
click at [525, 49] on div "her o.moveUp press enter her o.moveDown press enter her o.moveLeft press enter …" at bounding box center [558, 75] width 118 height 56
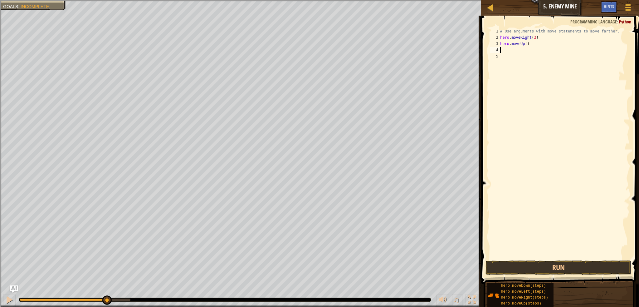
click at [526, 45] on div "# Use arguments with move statements to move farther. hero . moveRight ( 3 ) he…" at bounding box center [564, 149] width 131 height 243
type textarea "hero.moveUp(1)"
click at [509, 53] on div "# Use arguments with move statements to move farther. hero . moveRight ( 3 ) he…" at bounding box center [564, 149] width 131 height 243
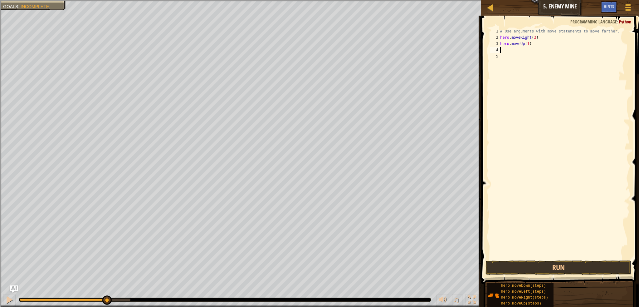
type textarea "H"
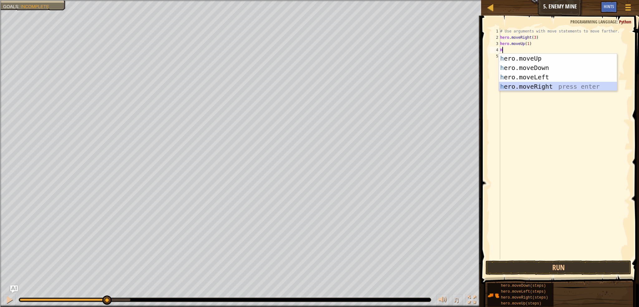
click at [533, 88] on div "h ero.moveUp press enter h ero.moveDown press enter h ero.moveLeft press enter …" at bounding box center [558, 82] width 118 height 56
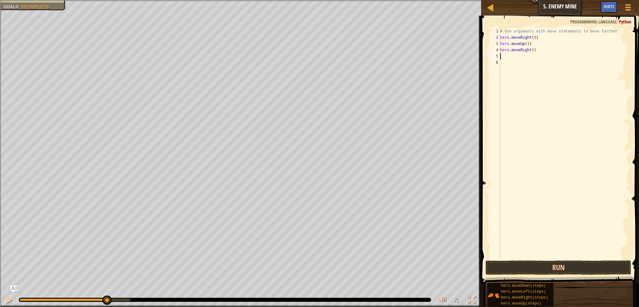
click at [532, 50] on div "# Use arguments with move statements to move farther. hero . moveRight ( 3 ) he…" at bounding box center [564, 149] width 131 height 243
click at [532, 52] on div "# Use arguments with move statements to move farther. hero . moveRight ( 3 ) he…" at bounding box center [564, 149] width 131 height 243
type textarea "hero.moveRight(2)"
click at [508, 56] on div "# Use arguments with move statements to move farther. hero . moveRight ( 3 ) he…" at bounding box center [564, 149] width 131 height 243
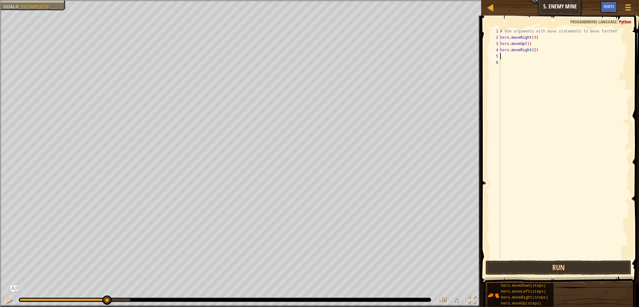
scroll to position [3, 0]
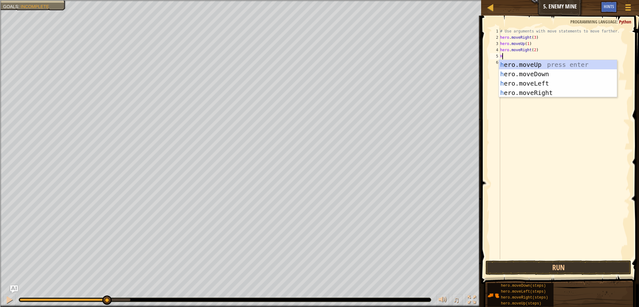
type textarea "Her"
click at [522, 75] on div "her o.moveUp press enter her o.moveDown press enter her o.moveLeft press enter …" at bounding box center [558, 88] width 118 height 56
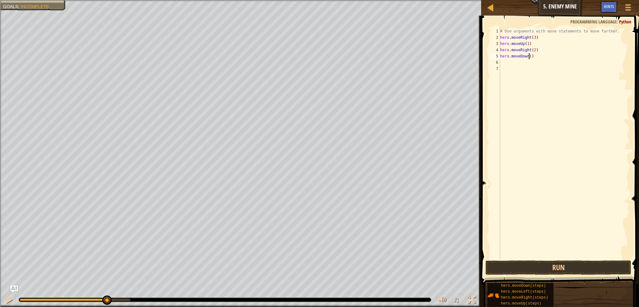
click at [529, 56] on div "# Use arguments with move statements to move farther. hero . moveRight ( 3 ) he…" at bounding box center [564, 149] width 131 height 243
type textarea "hero.moveDown(5)"
click at [516, 67] on div "# Use arguments with move statements to move farther. hero . moveRight ( 3 ) he…" at bounding box center [564, 149] width 131 height 243
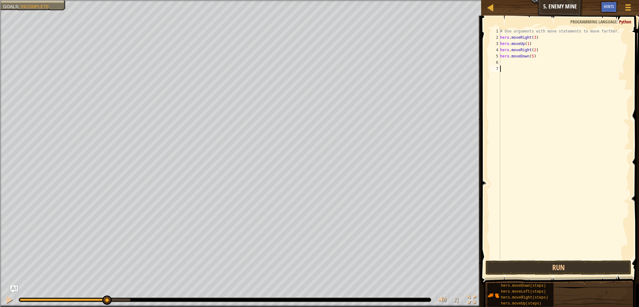
click at [517, 57] on div "# Use arguments with move statements to move farther. hero . moveRight ( 3 ) he…" at bounding box center [564, 149] width 131 height 243
type textarea "hero.moveDown(5)"
click at [513, 63] on div "# Use arguments with move statements to move farther. hero . moveRight ( 3 ) he…" at bounding box center [564, 149] width 131 height 243
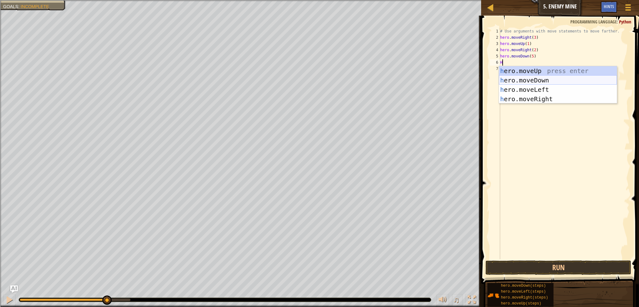
type textarea "Her"
click at [526, 97] on div "her o.moveUp press enter her o.moveDown press enter her o.moveLeft press enter …" at bounding box center [558, 94] width 118 height 56
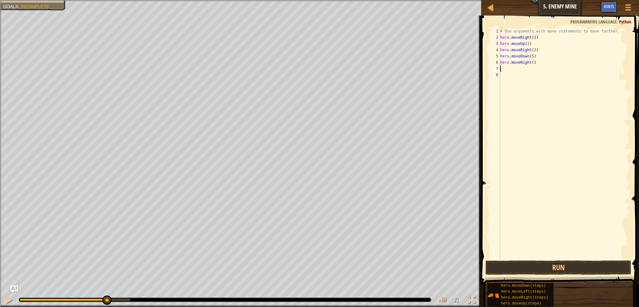
click at [531, 63] on div "# Use arguments with move statements to move farther. hero . moveRight ( 3 ) he…" at bounding box center [564, 149] width 131 height 243
click at [553, 265] on button "Run" at bounding box center [558, 267] width 146 height 14
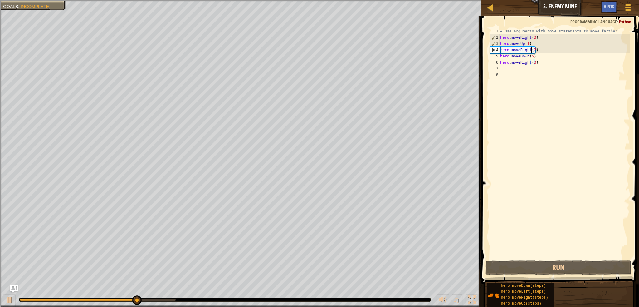
click at [532, 50] on div "# Use arguments with move statements to move farther. hero . moveRight ( 3 ) he…" at bounding box center [564, 149] width 131 height 243
type textarea "hero.moveRight(1)"
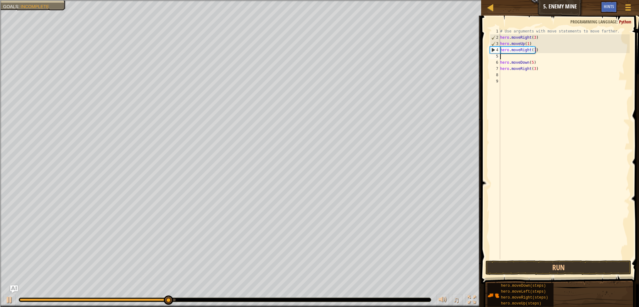
scroll to position [3, 0]
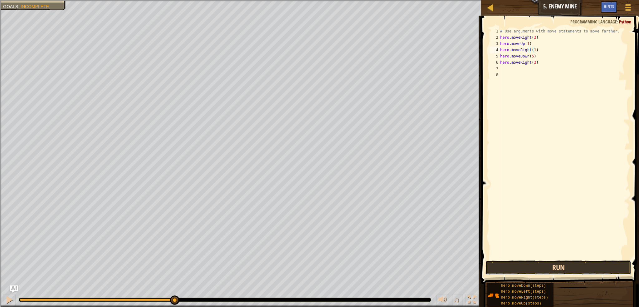
click at [542, 263] on button "Run" at bounding box center [558, 267] width 146 height 14
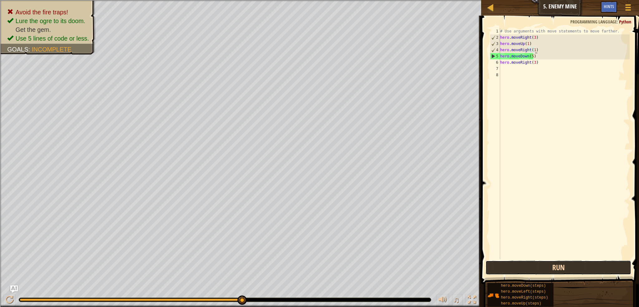
click at [575, 263] on button "Run" at bounding box center [558, 267] width 146 height 14
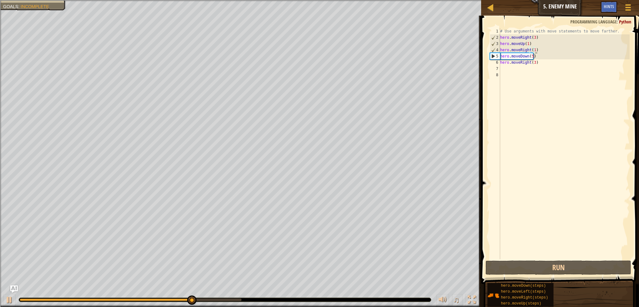
click at [531, 56] on div "# Use arguments with move statements to move farther. hero . moveRight ( 3 ) he…" at bounding box center [564, 149] width 131 height 243
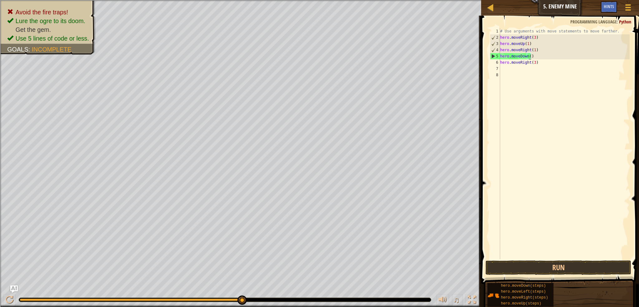
type textarea "hero.moveDown(4)"
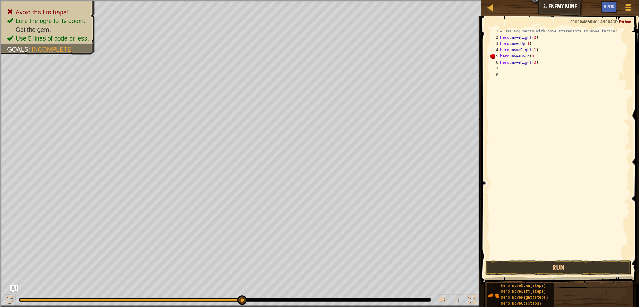
click at [531, 56] on div "# Use arguments with move statements to move farther. hero . moveRight ( 3 ) he…" at bounding box center [564, 149] width 131 height 243
click at [565, 267] on button "Run" at bounding box center [558, 267] width 146 height 14
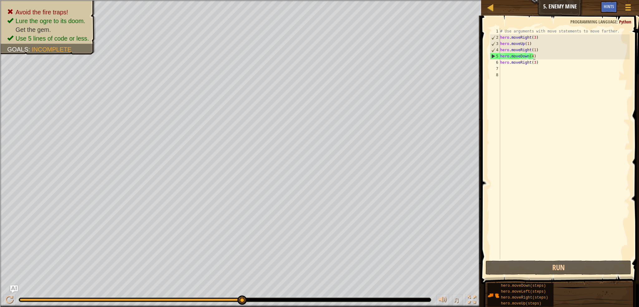
click at [530, 56] on div "# Use arguments with move statements to move farther. hero . moveRight ( 3 ) he…" at bounding box center [564, 149] width 131 height 243
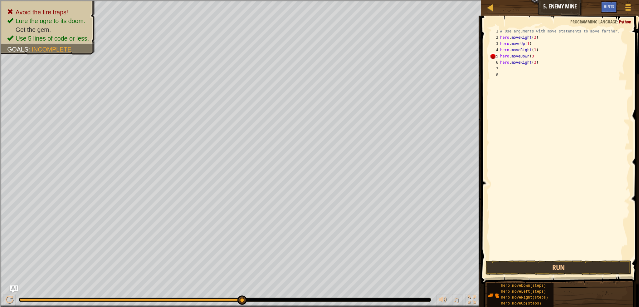
scroll to position [3, 2]
click at [533, 265] on button "Run" at bounding box center [558, 267] width 146 height 14
type textarea "hero.moveDown(3)"
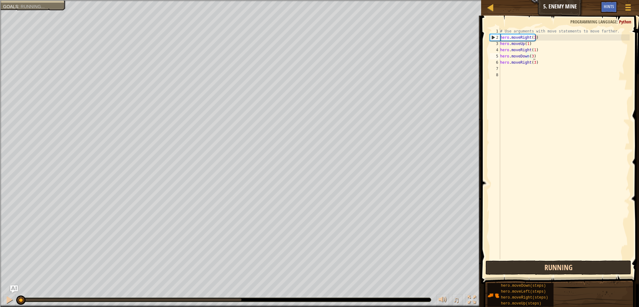
scroll to position [3, 2]
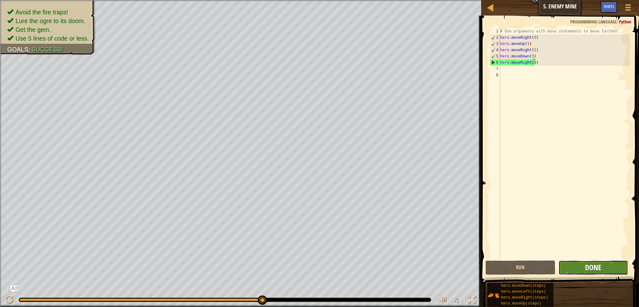
click at [592, 270] on span "Done" at bounding box center [593, 267] width 16 height 10
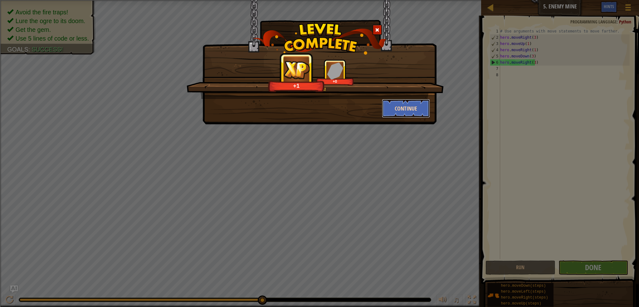
click at [416, 114] on button "Continue" at bounding box center [406, 108] width 48 height 19
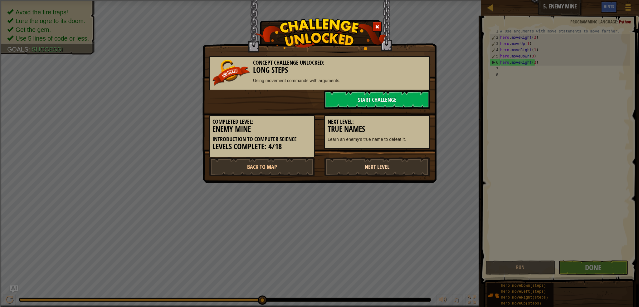
click at [349, 168] on link "Next Level" at bounding box center [377, 166] width 106 height 19
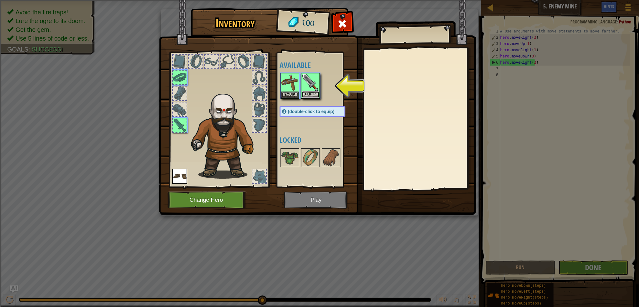
click at [304, 92] on button "Equip" at bounding box center [310, 94] width 17 height 7
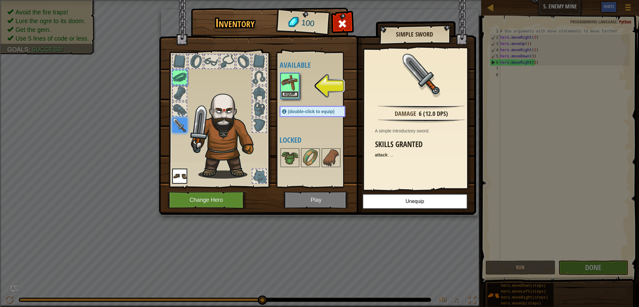
click at [293, 91] on button "Equip" at bounding box center [289, 94] width 17 height 7
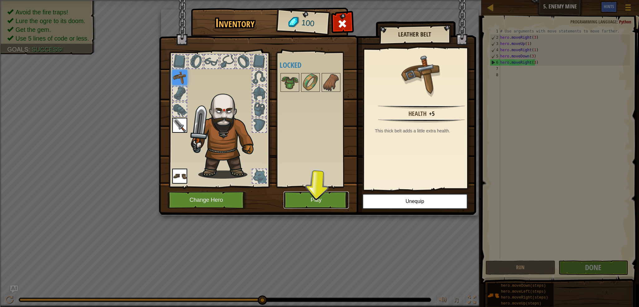
click at [326, 203] on button "Play" at bounding box center [316, 199] width 65 height 17
